Goal: Find specific page/section: Find specific page/section

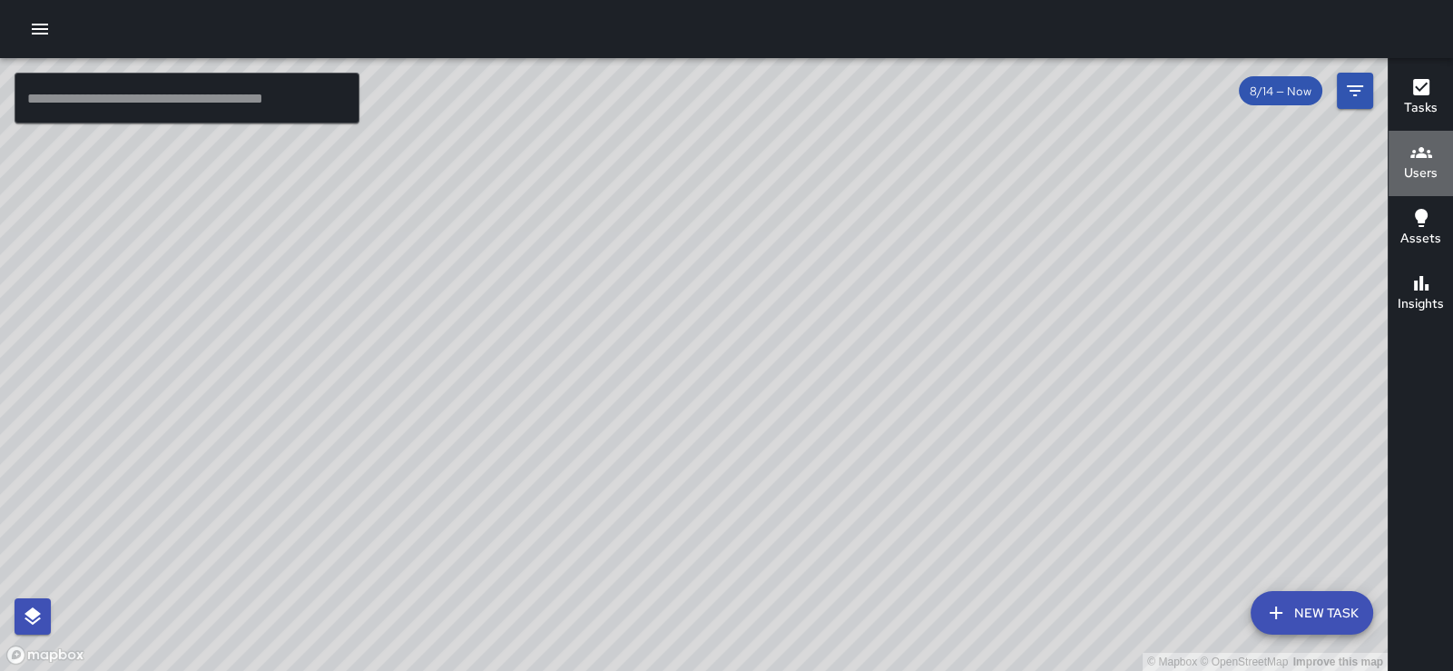
click at [1421, 151] on icon "button" at bounding box center [1422, 152] width 22 height 11
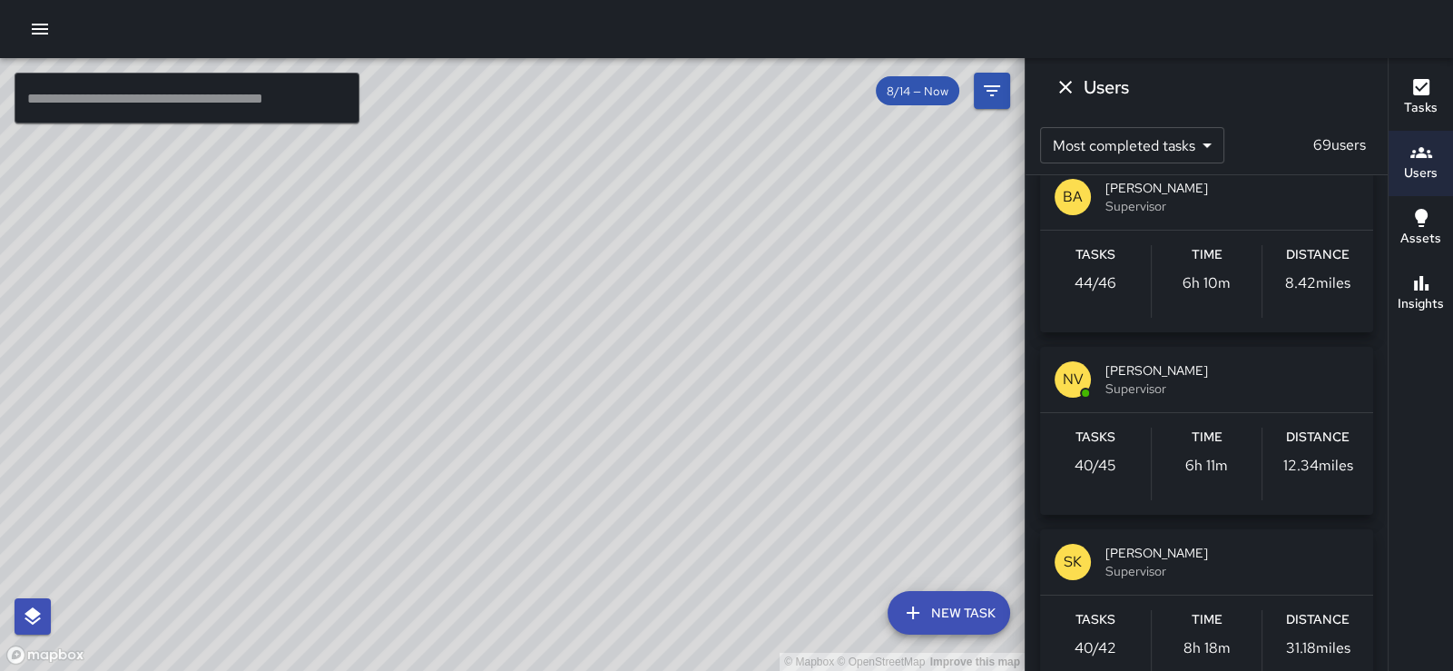
scroll to position [1737, 0]
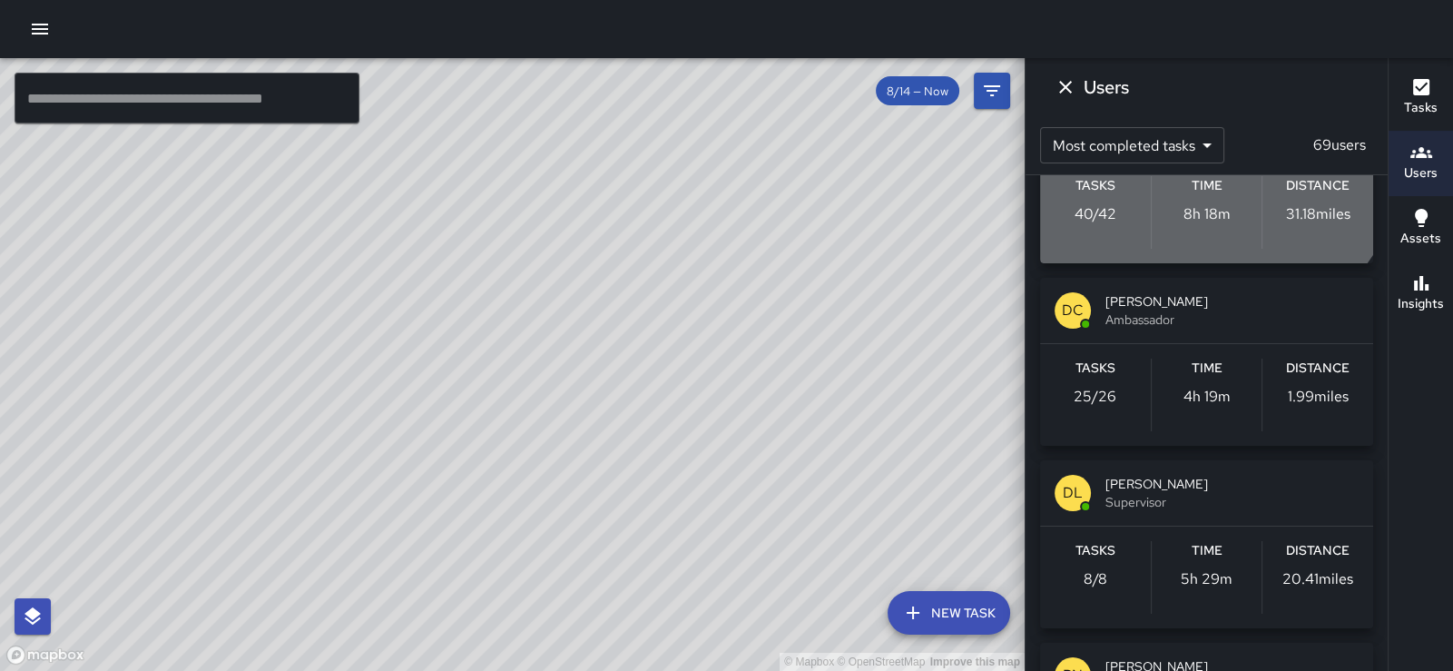
click at [1195, 146] on span "Supervisor" at bounding box center [1232, 137] width 253 height 18
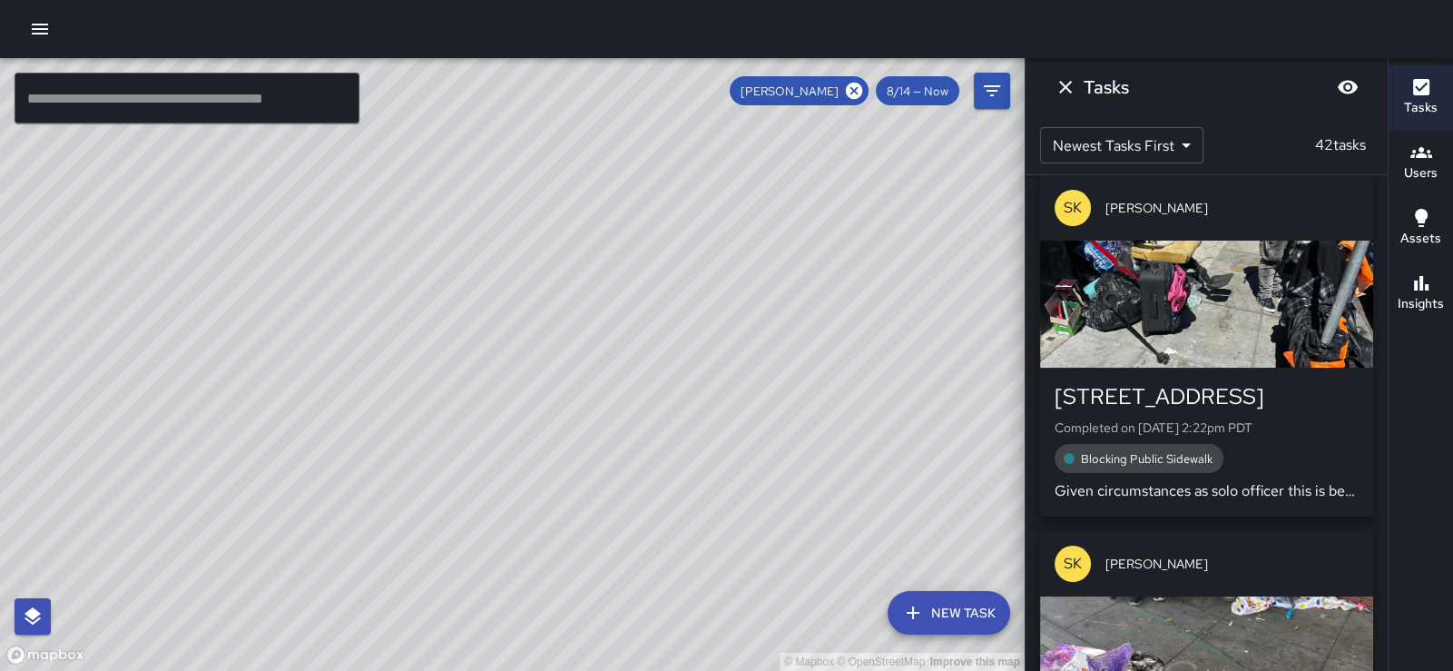
scroll to position [705, 0]
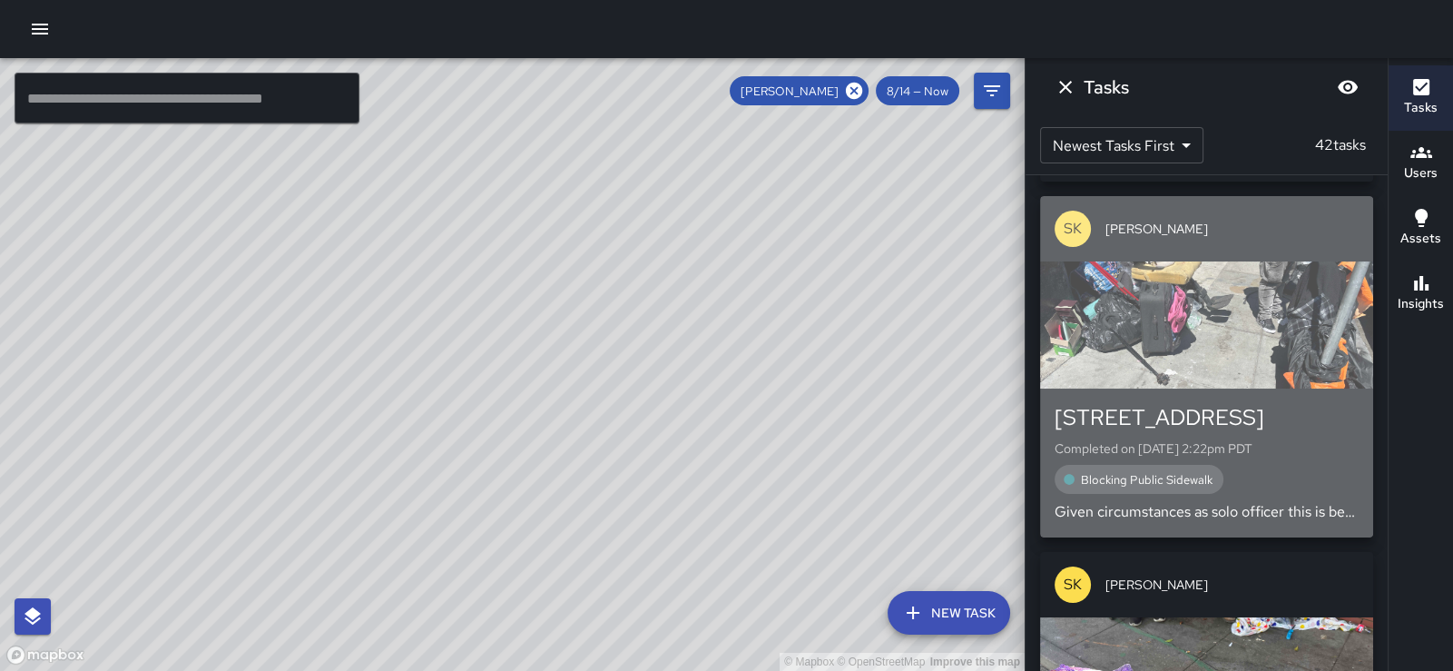
click at [1212, 349] on div "button" at bounding box center [1206, 324] width 333 height 127
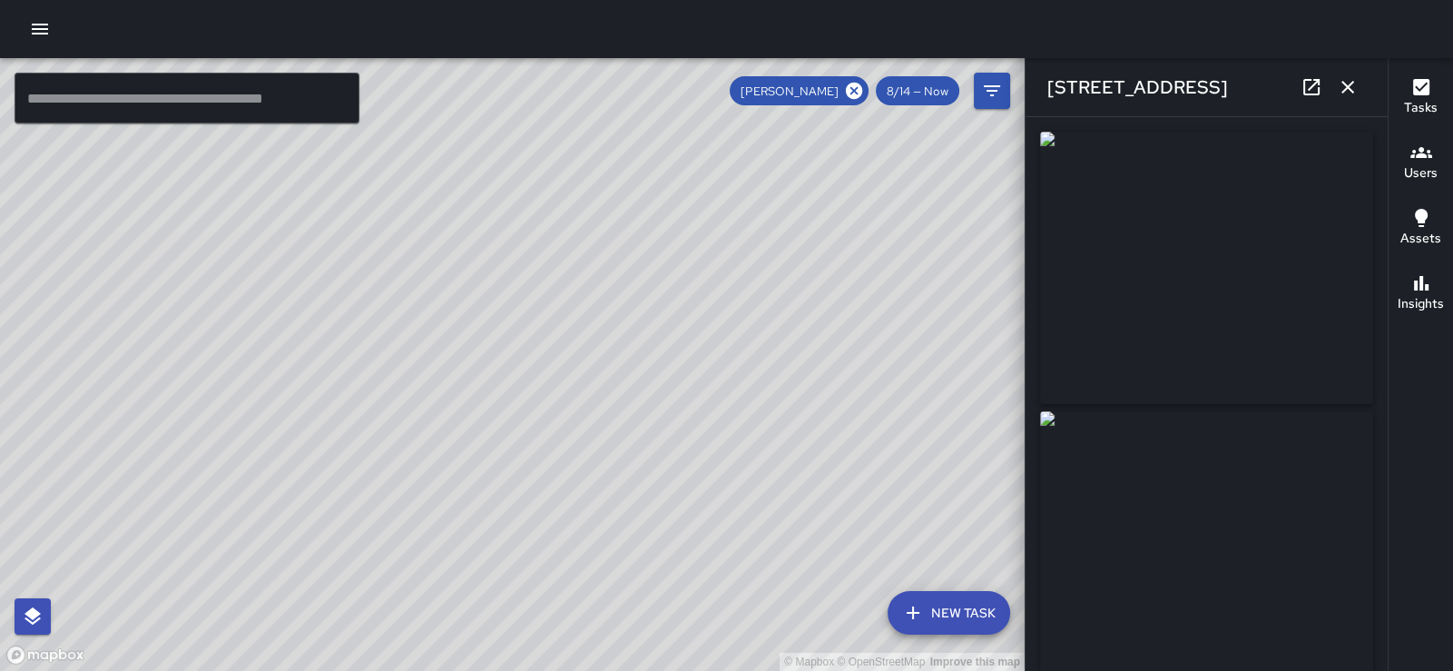
type input "**********"
click at [1339, 89] on icon "button" at bounding box center [1348, 87] width 22 height 22
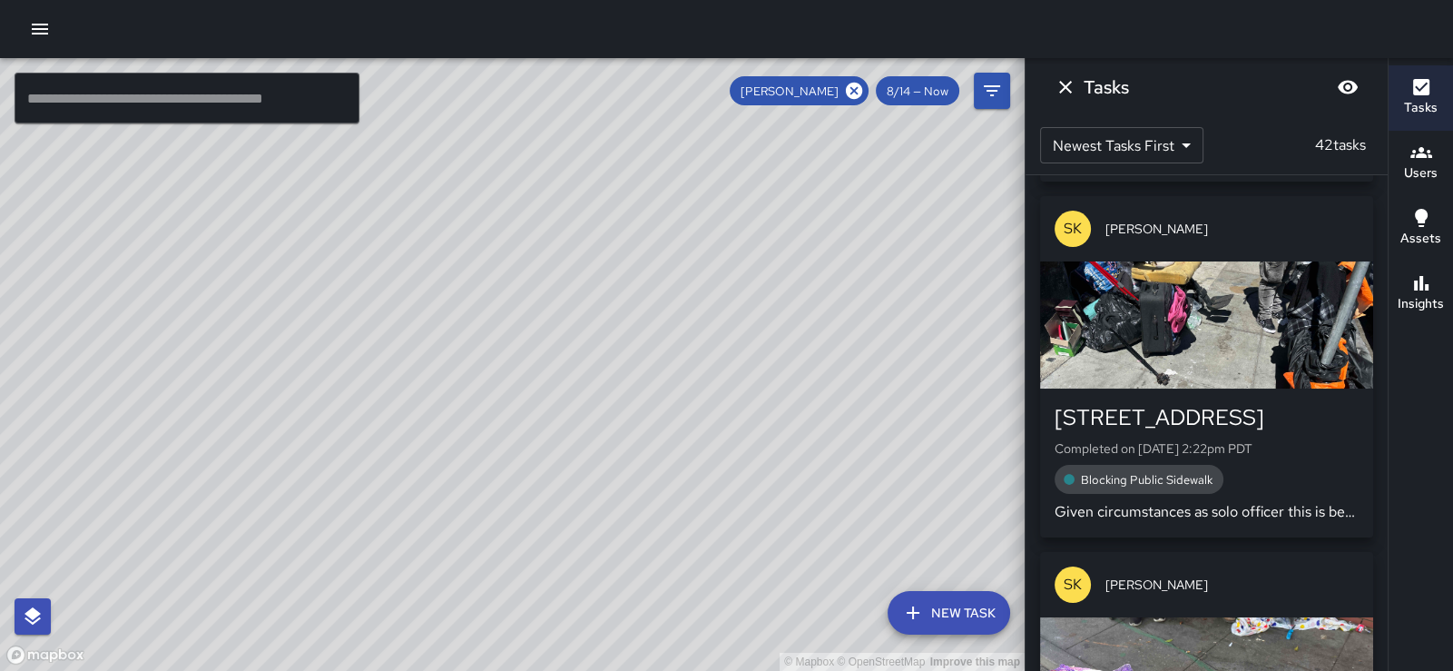
drag, startPoint x: 563, startPoint y: 534, endPoint x: 390, endPoint y: 356, distance: 247.8
click at [390, 356] on div "© Mapbox © OpenStreetMap Improve this map" at bounding box center [512, 364] width 1025 height 613
drag, startPoint x: 390, startPoint y: 356, endPoint x: 130, endPoint y: 303, distance: 265.8
click at [130, 303] on div "© Mapbox © OpenStreetMap Improve this map" at bounding box center [512, 364] width 1025 height 613
drag, startPoint x: 124, startPoint y: 235, endPoint x: 376, endPoint y: 212, distance: 252.5
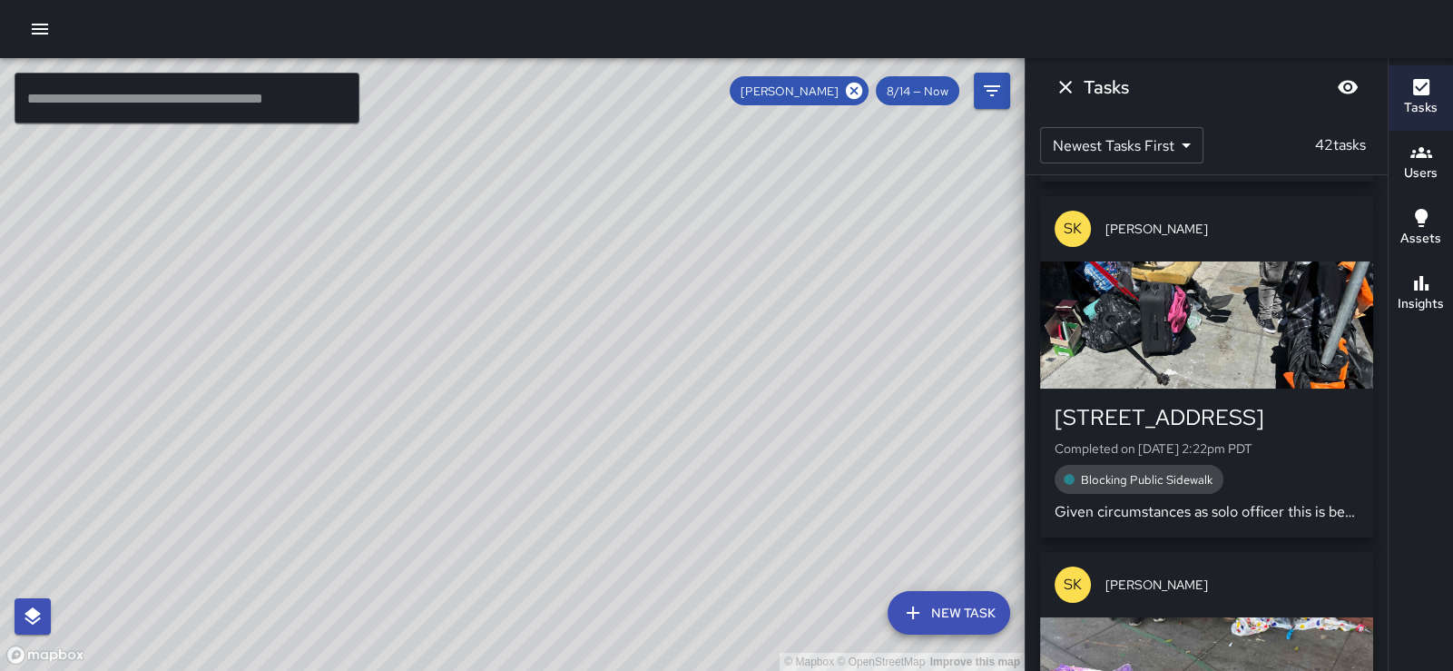
click at [376, 212] on div "© Mapbox © OpenStreetMap Improve this map" at bounding box center [512, 364] width 1025 height 613
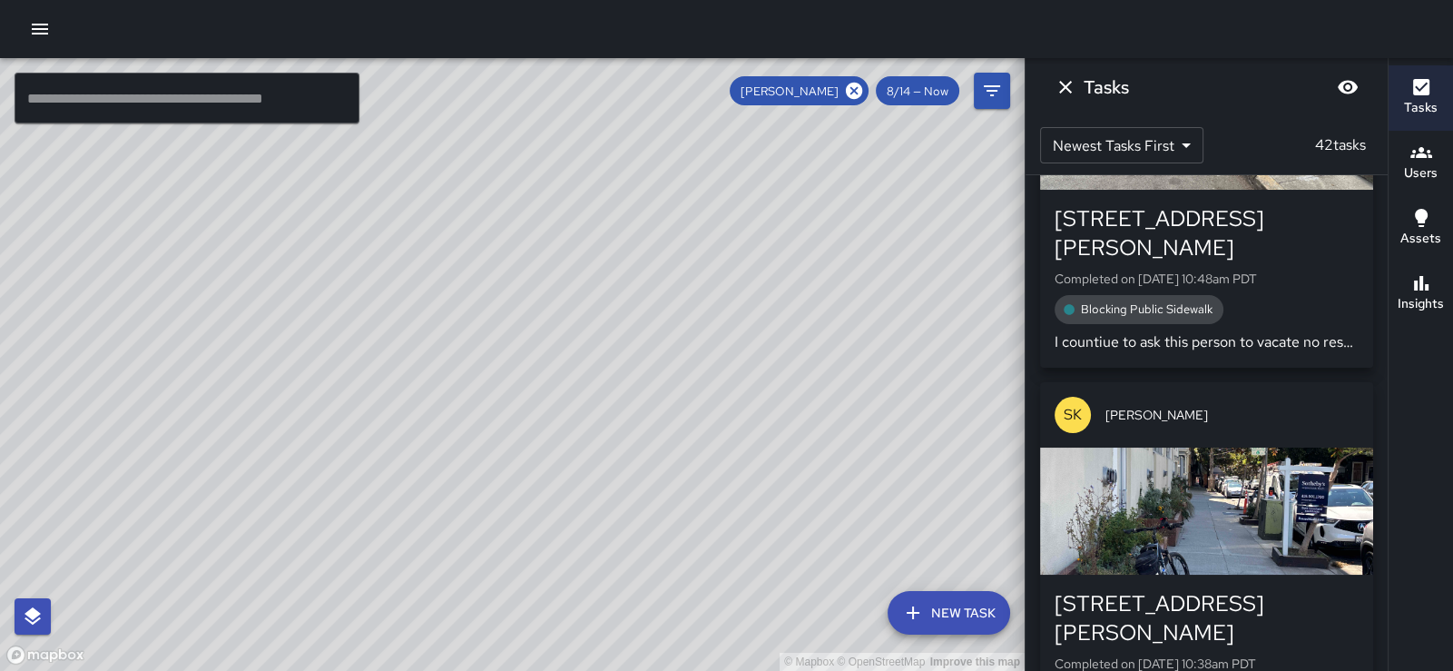
scroll to position [6851, 0]
